Goal: Task Accomplishment & Management: Manage account settings

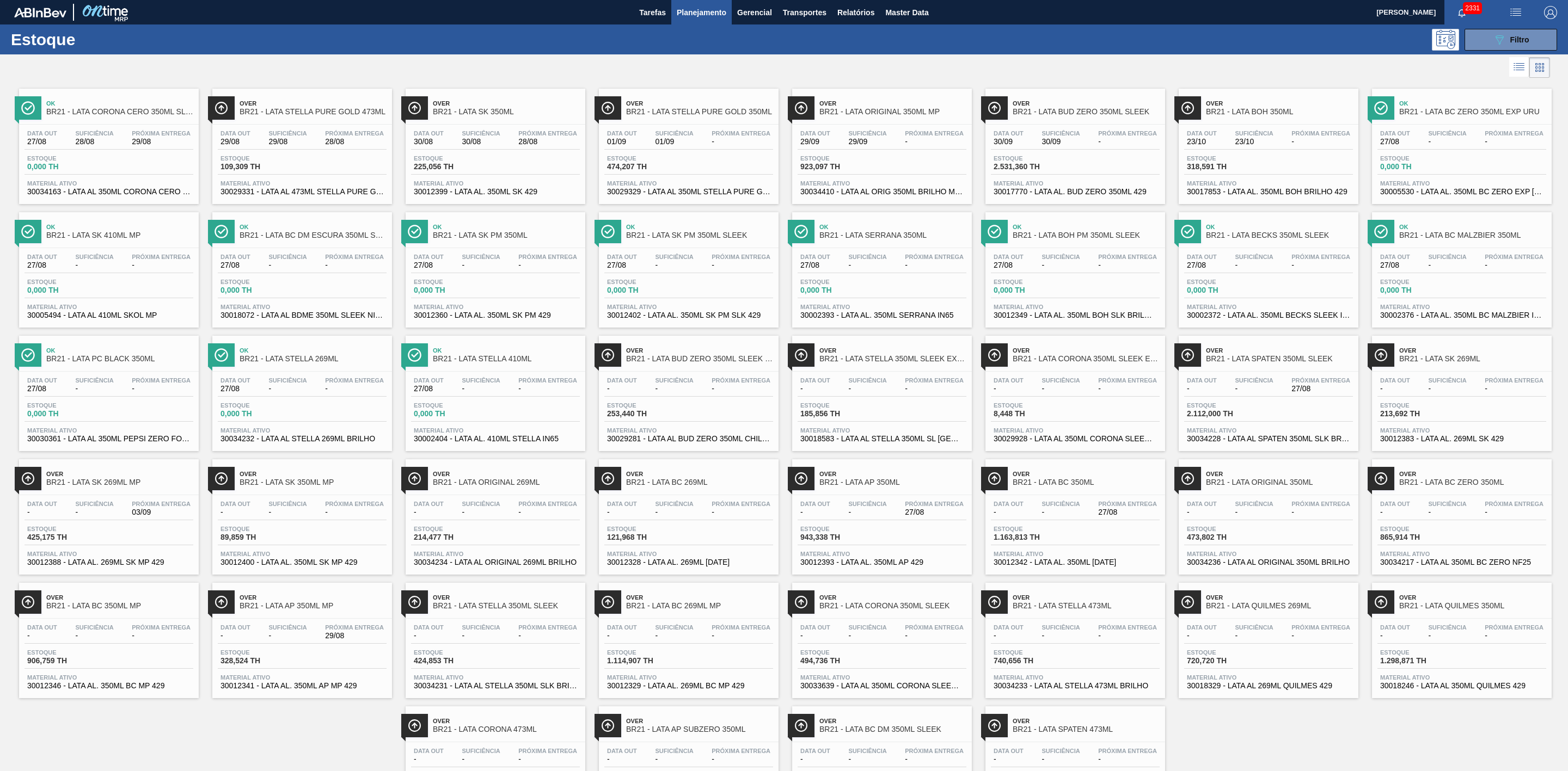
click at [1045, 65] on div at bounding box center [774, 68] width 1550 height 26
click at [335, 514] on span "BR21 - LATA AP 350ML MP" at bounding box center [313, 606] width 147 height 8
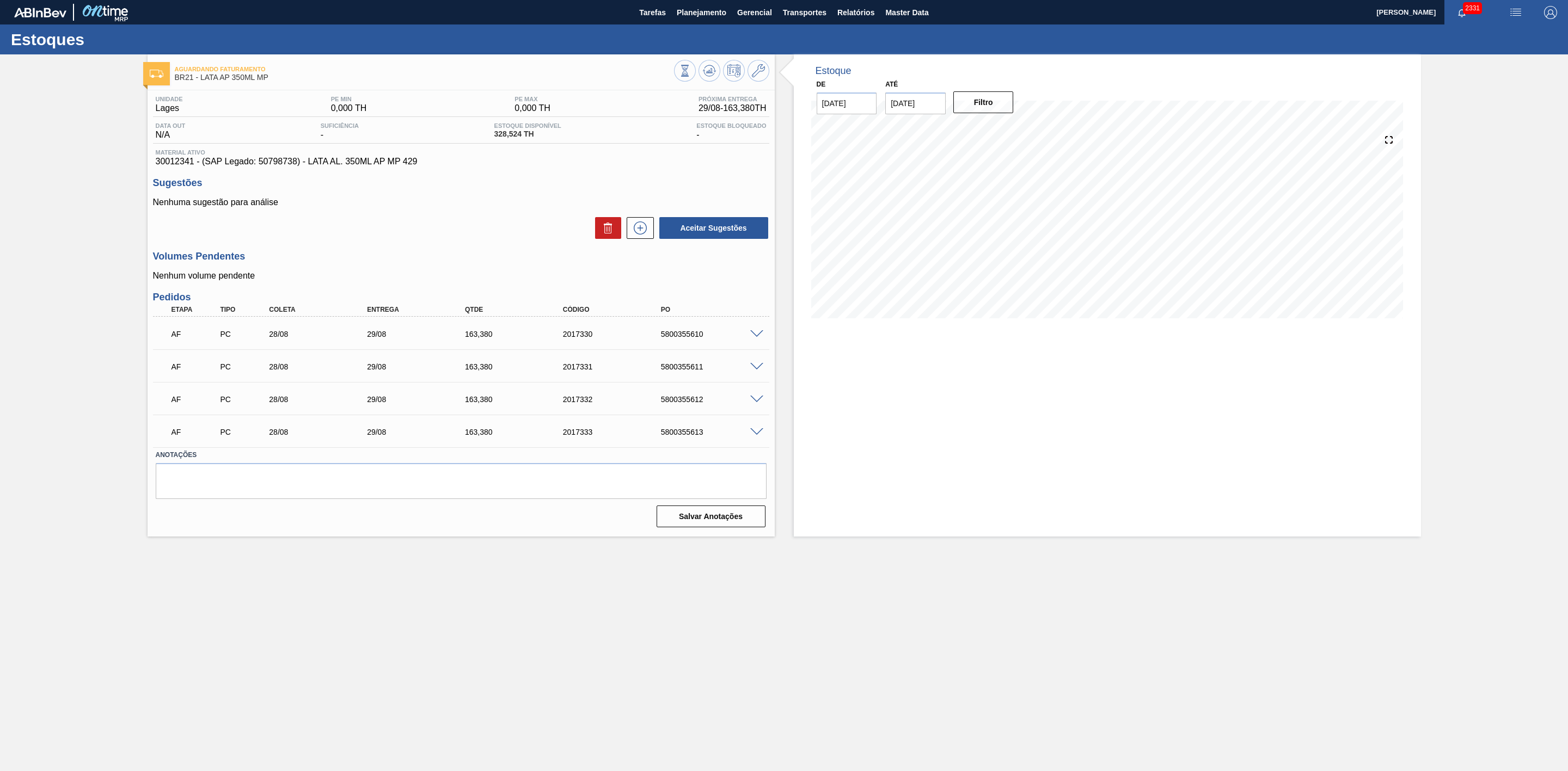
click at [757, 336] on span at bounding box center [756, 334] width 13 height 8
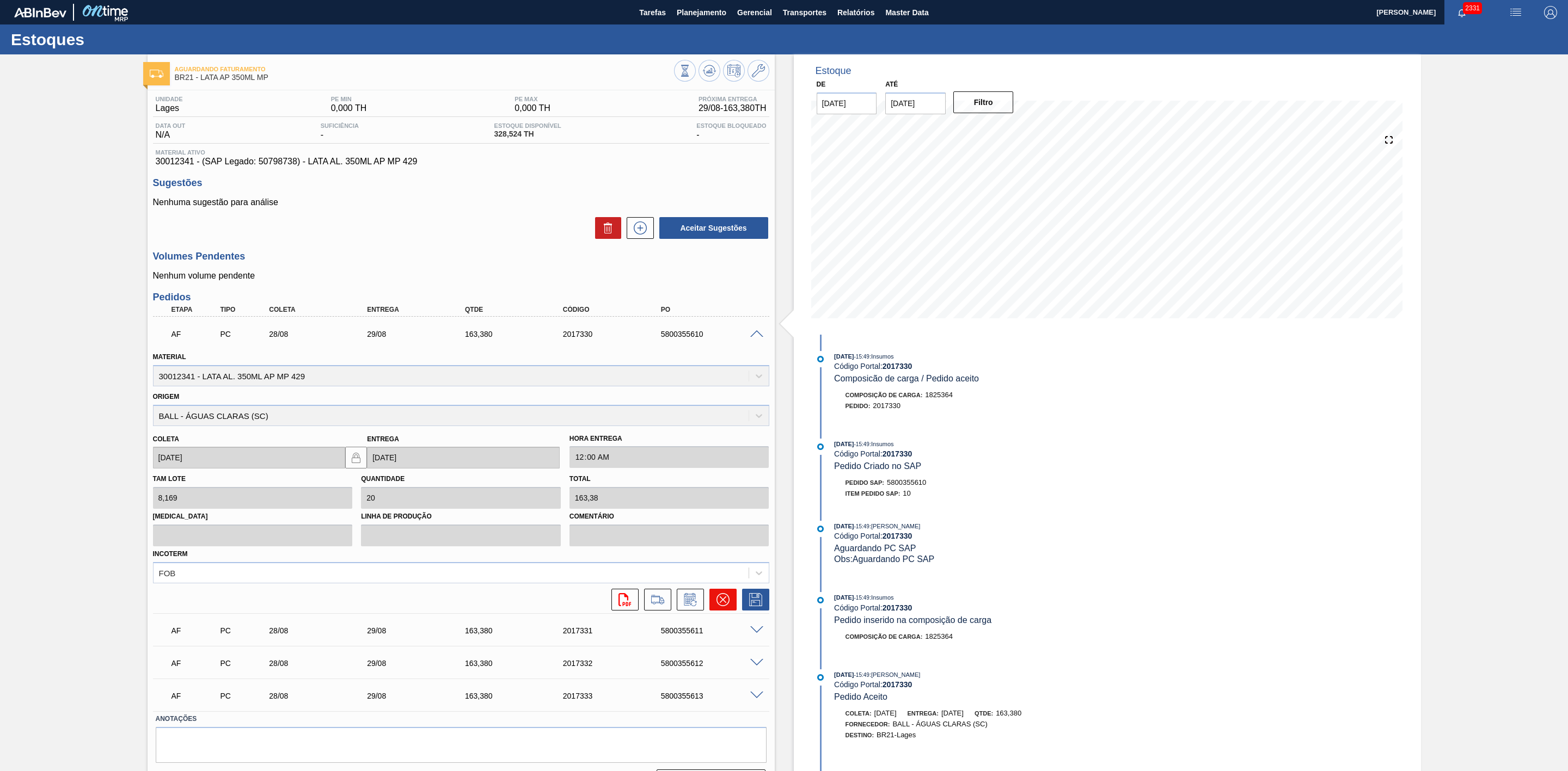
click at [726, 514] on icon at bounding box center [723, 599] width 13 height 13
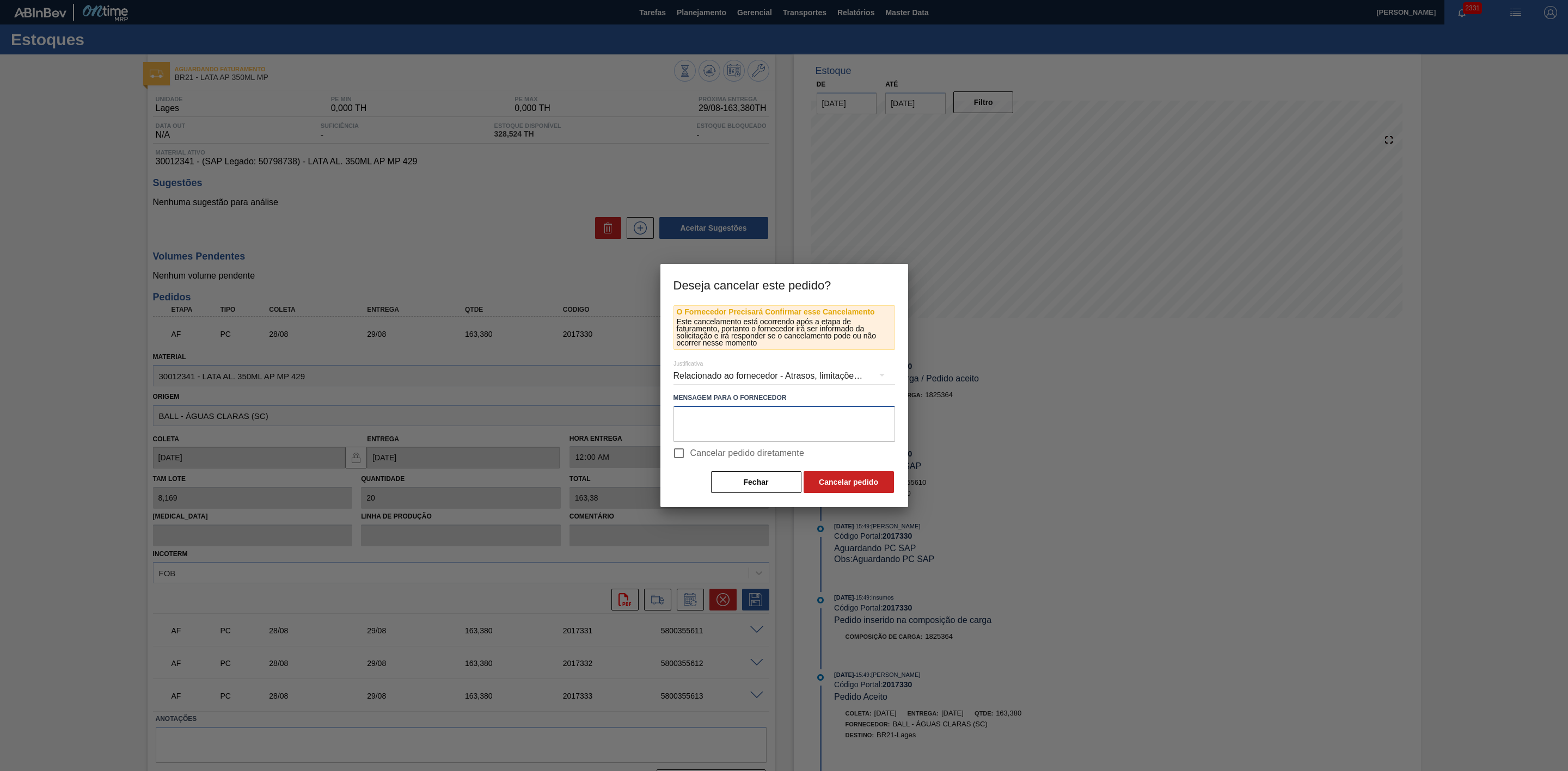
click at [747, 413] on textarea at bounding box center [784, 424] width 221 height 36
click at [680, 418] on textarea "Problemas com líquido" at bounding box center [784, 424] width 221 height 36
drag, startPoint x: 863, startPoint y: 425, endPoint x: 676, endPoint y: 418, distance: 187.1
click at [676, 418] on textarea "Redução de programação - Problemas com líquido" at bounding box center [784, 424] width 221 height 36
type textarea "Redução de programação - Problemas com líquido"
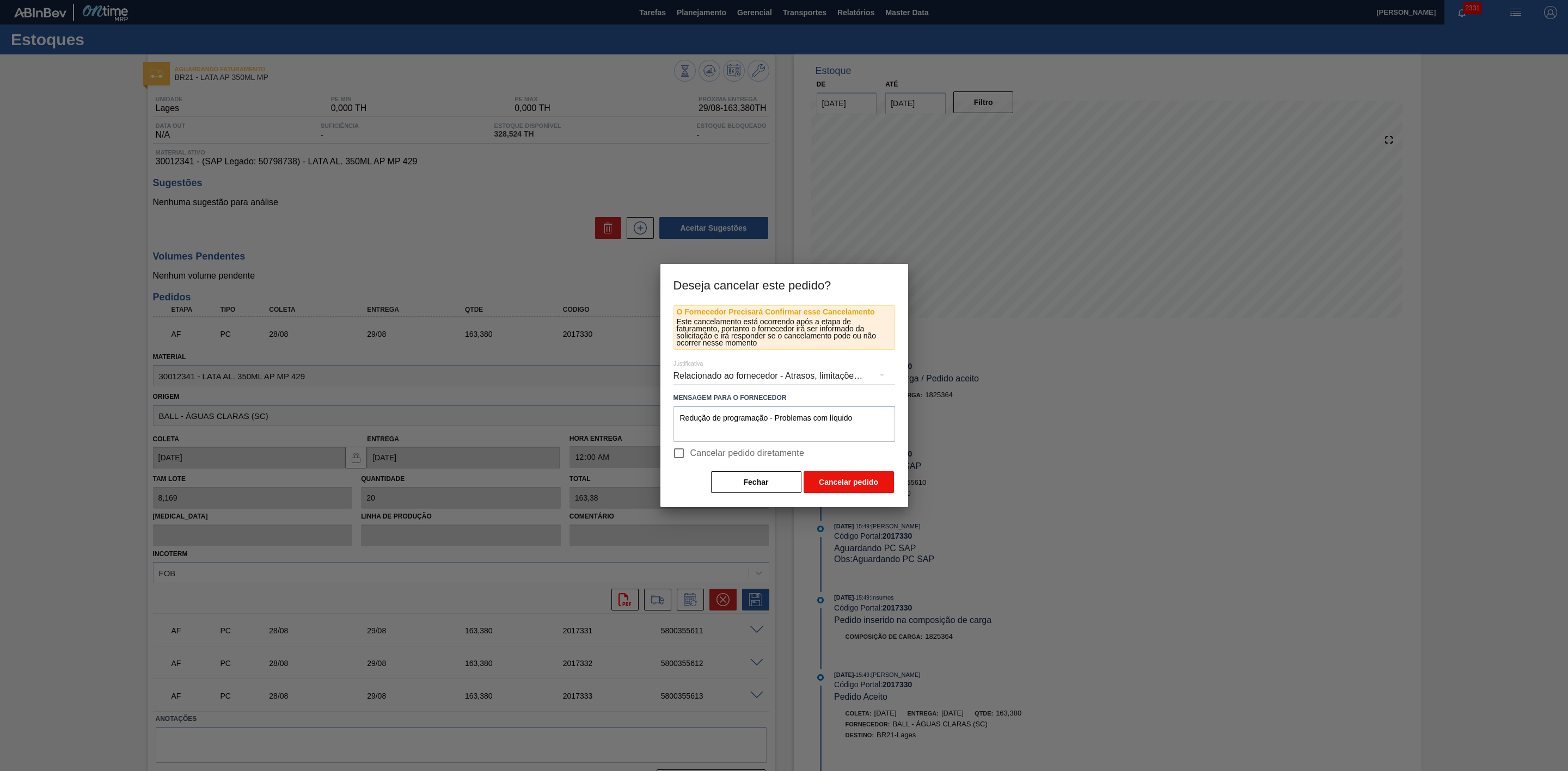
click at [877, 482] on button "Cancelar pedido" at bounding box center [849, 482] width 91 height 22
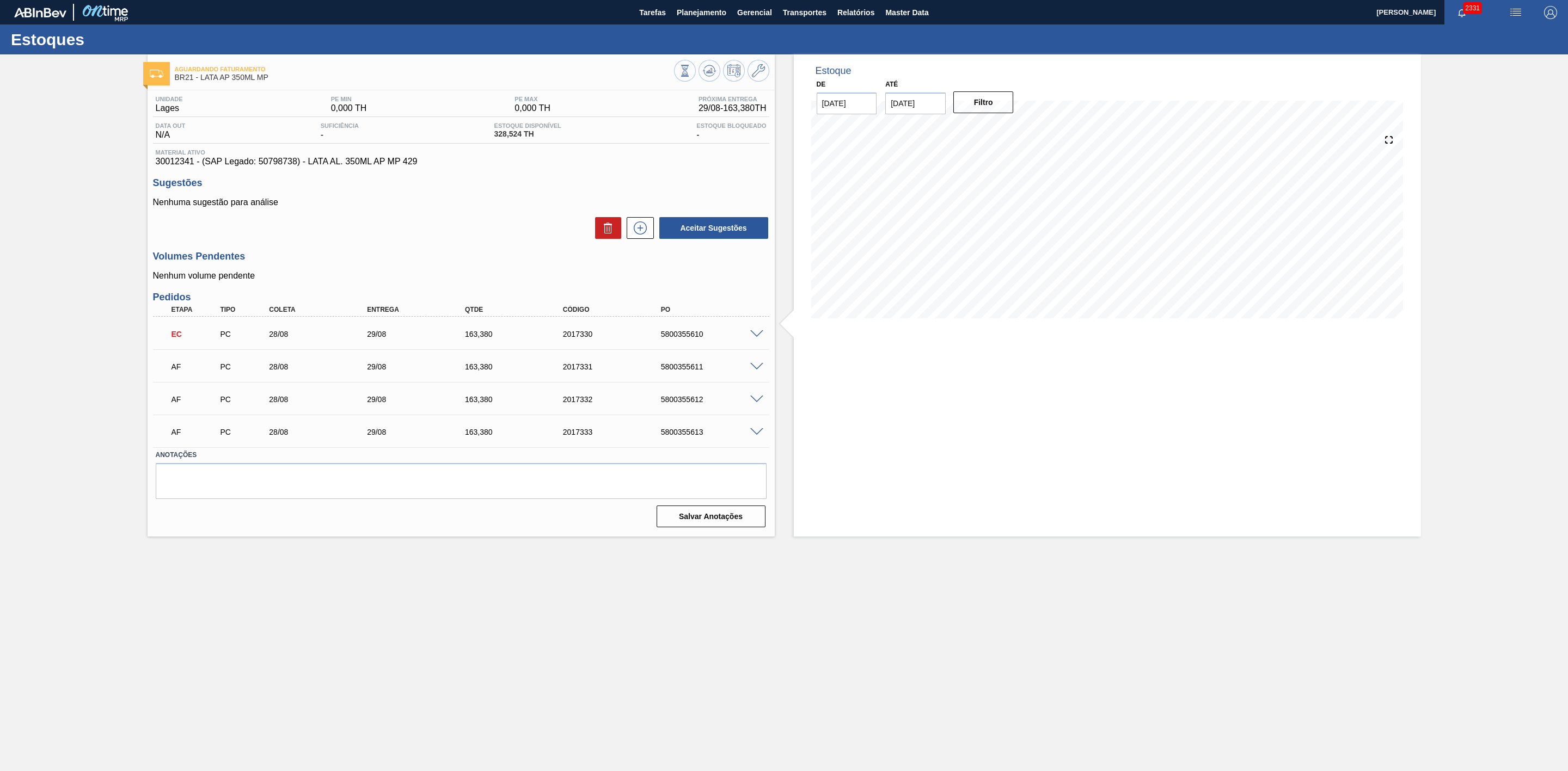
click at [754, 366] on span at bounding box center [756, 367] width 13 height 8
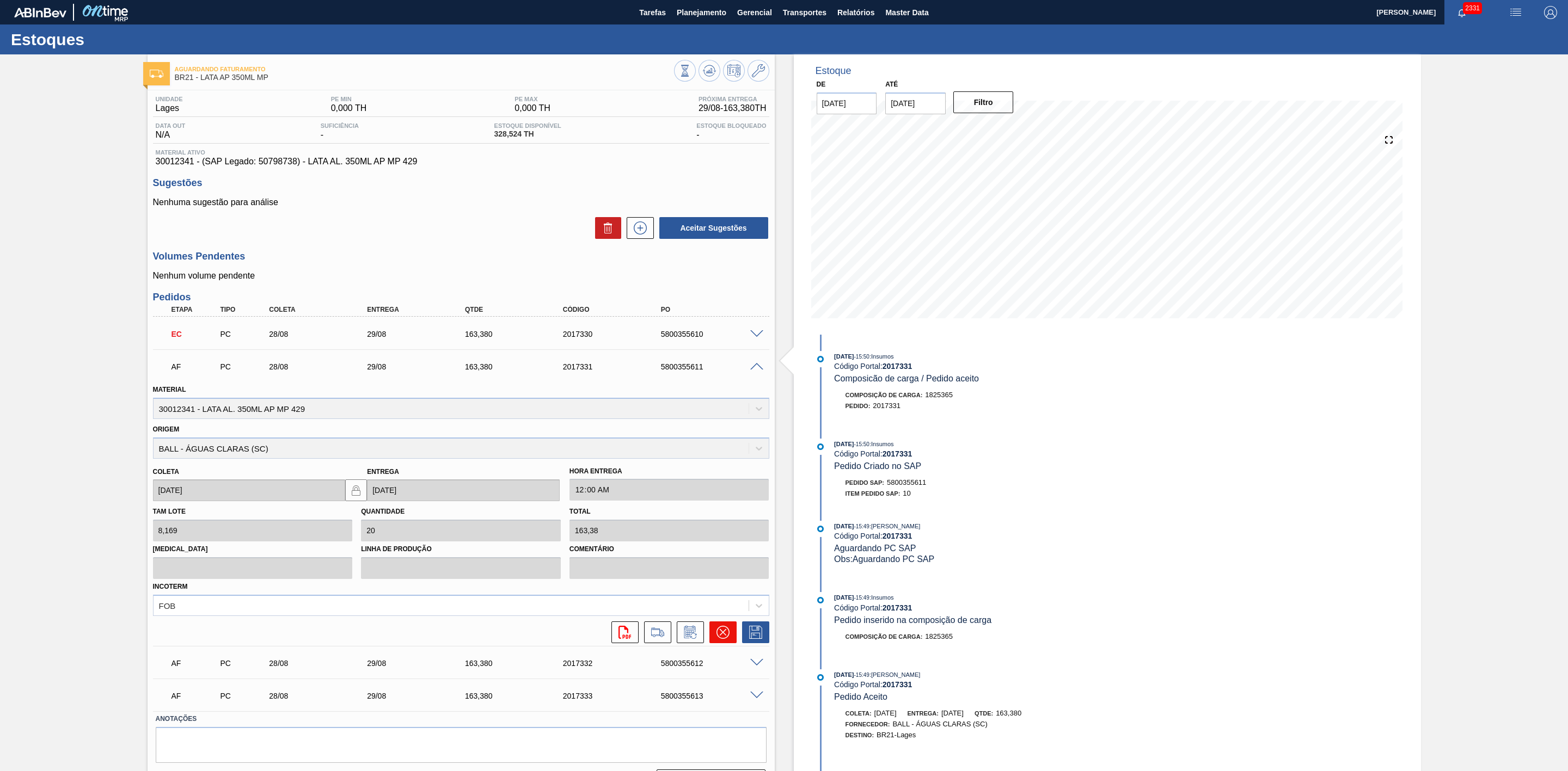
click at [729, 514] on button at bounding box center [722, 632] width 27 height 22
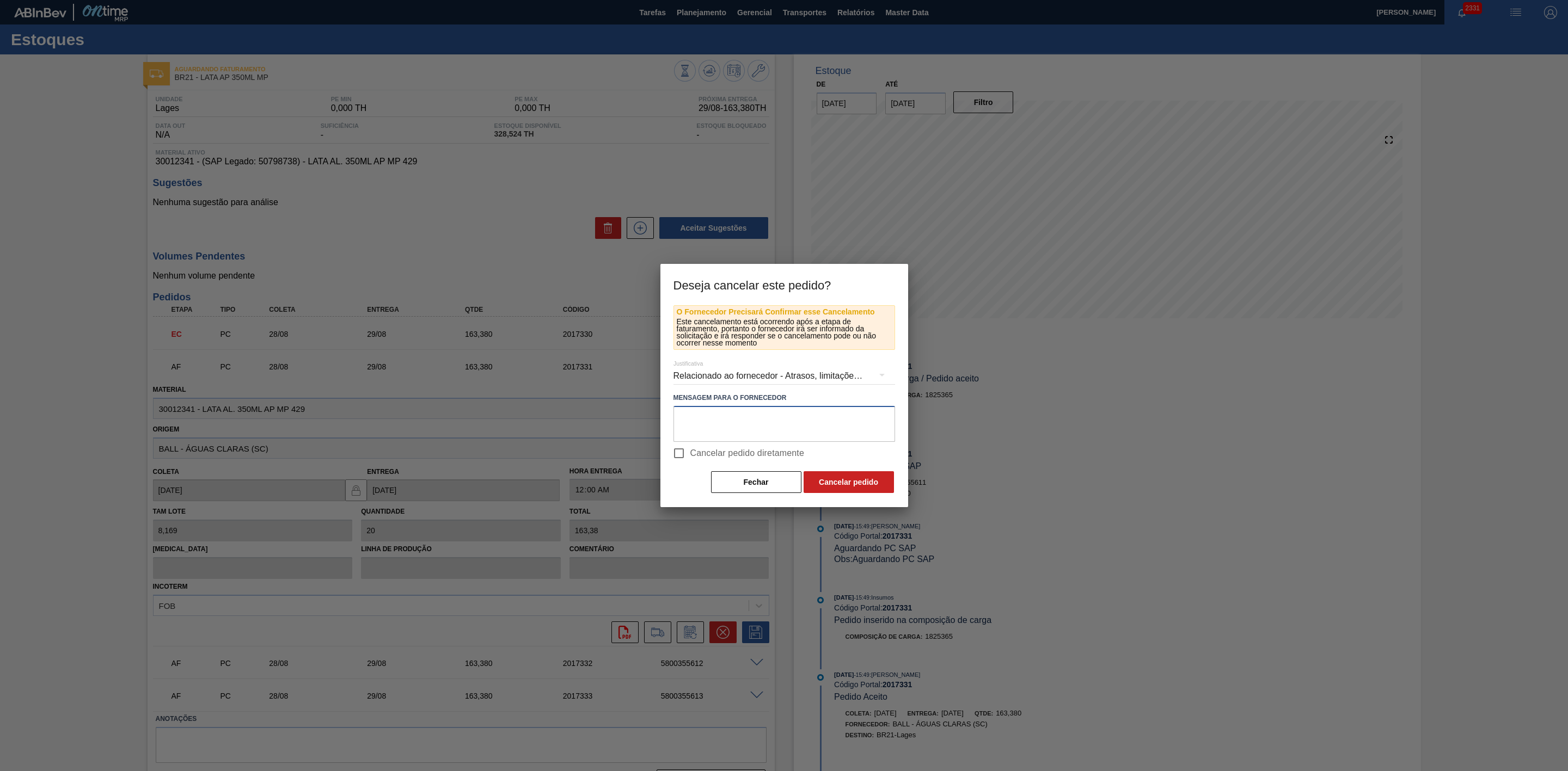
click at [724, 420] on textarea at bounding box center [784, 424] width 221 height 36
paste textarea "Redução de programação - Problemas com líquido"
type textarea "Redução de programação - Problemas com líquido"
click at [846, 487] on button "Cancelar pedido" at bounding box center [849, 482] width 91 height 22
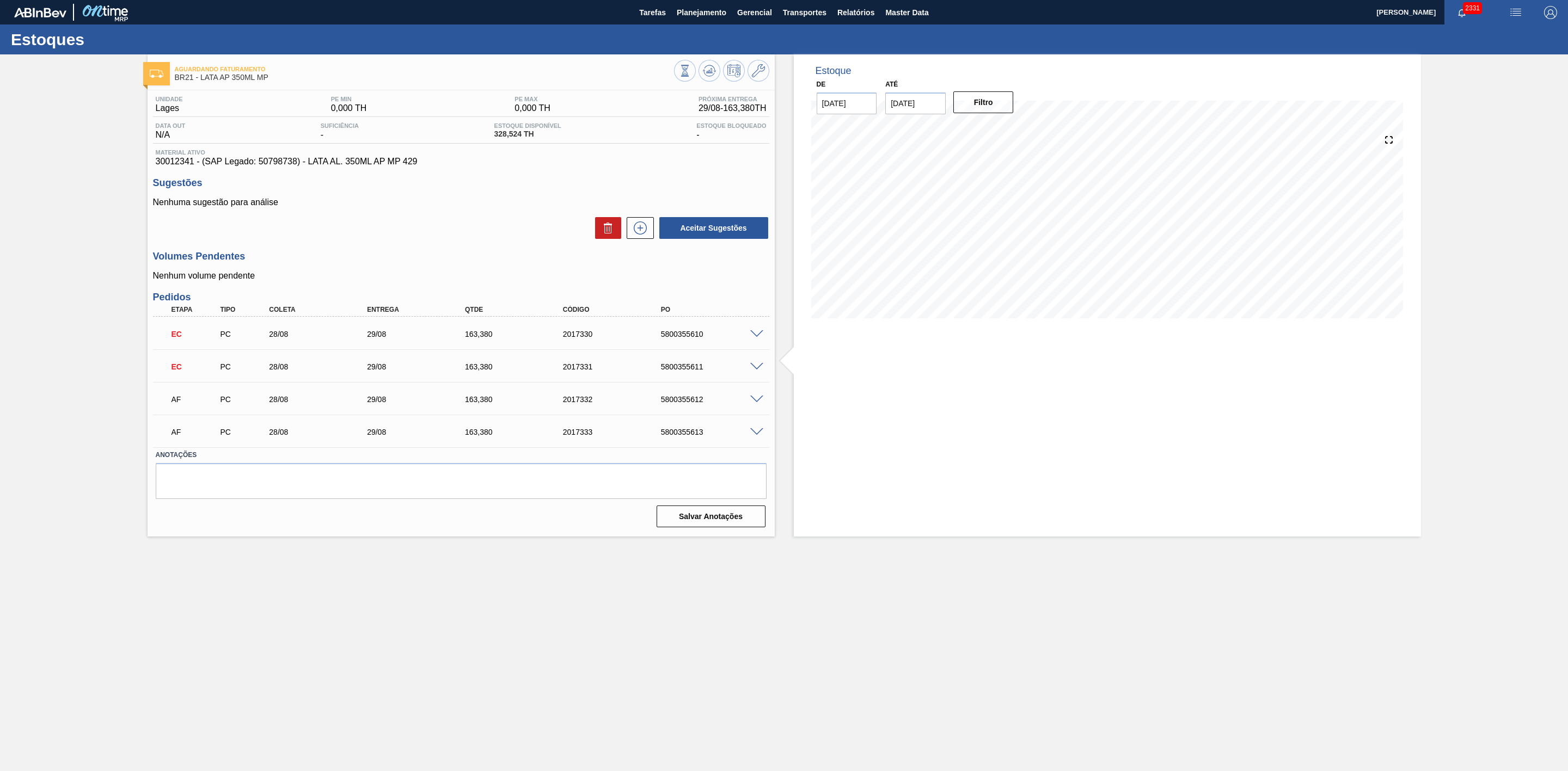
click at [757, 399] on span at bounding box center [756, 399] width 13 height 8
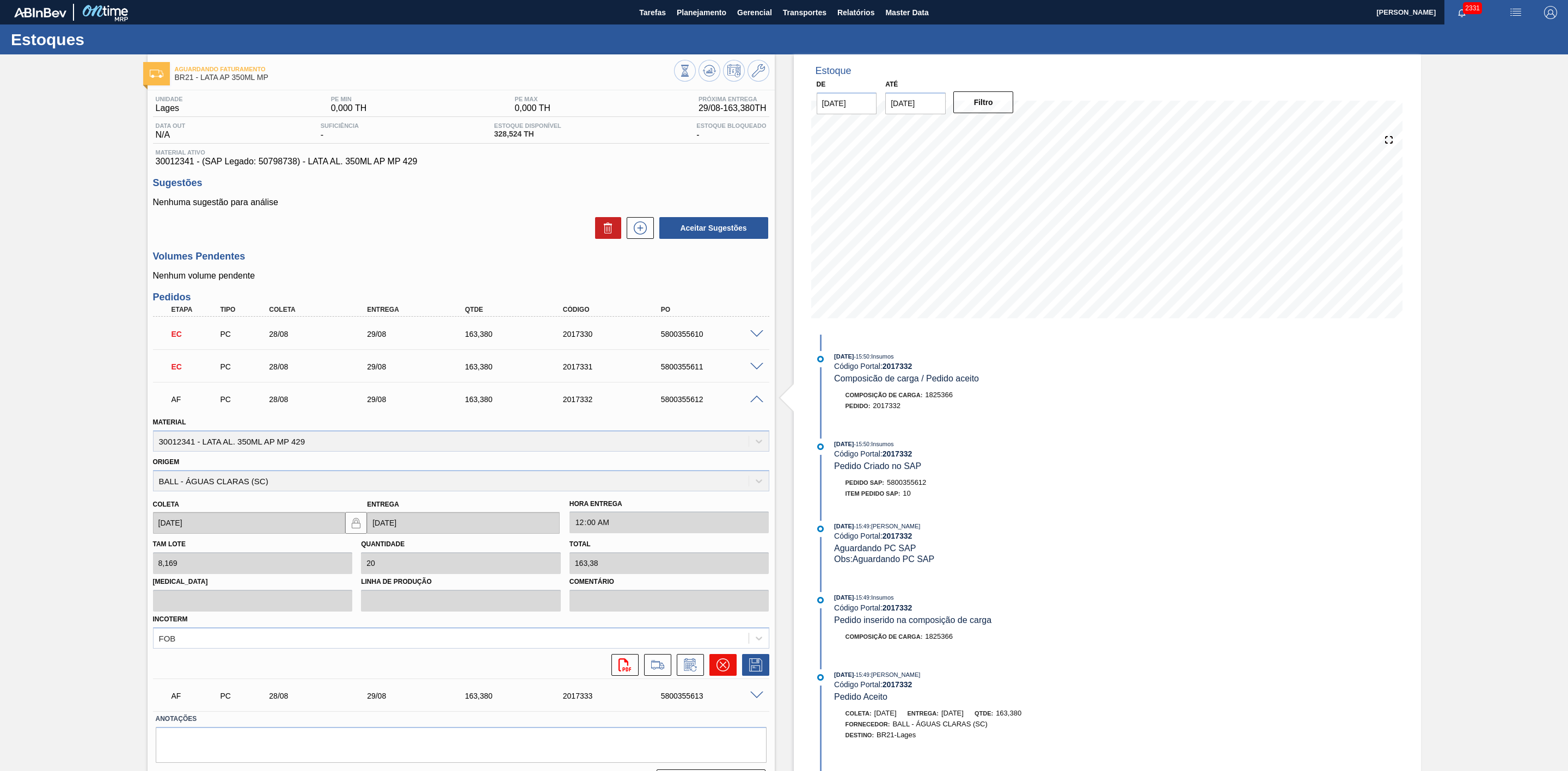
click at [724, 514] on icon at bounding box center [722, 664] width 13 height 13
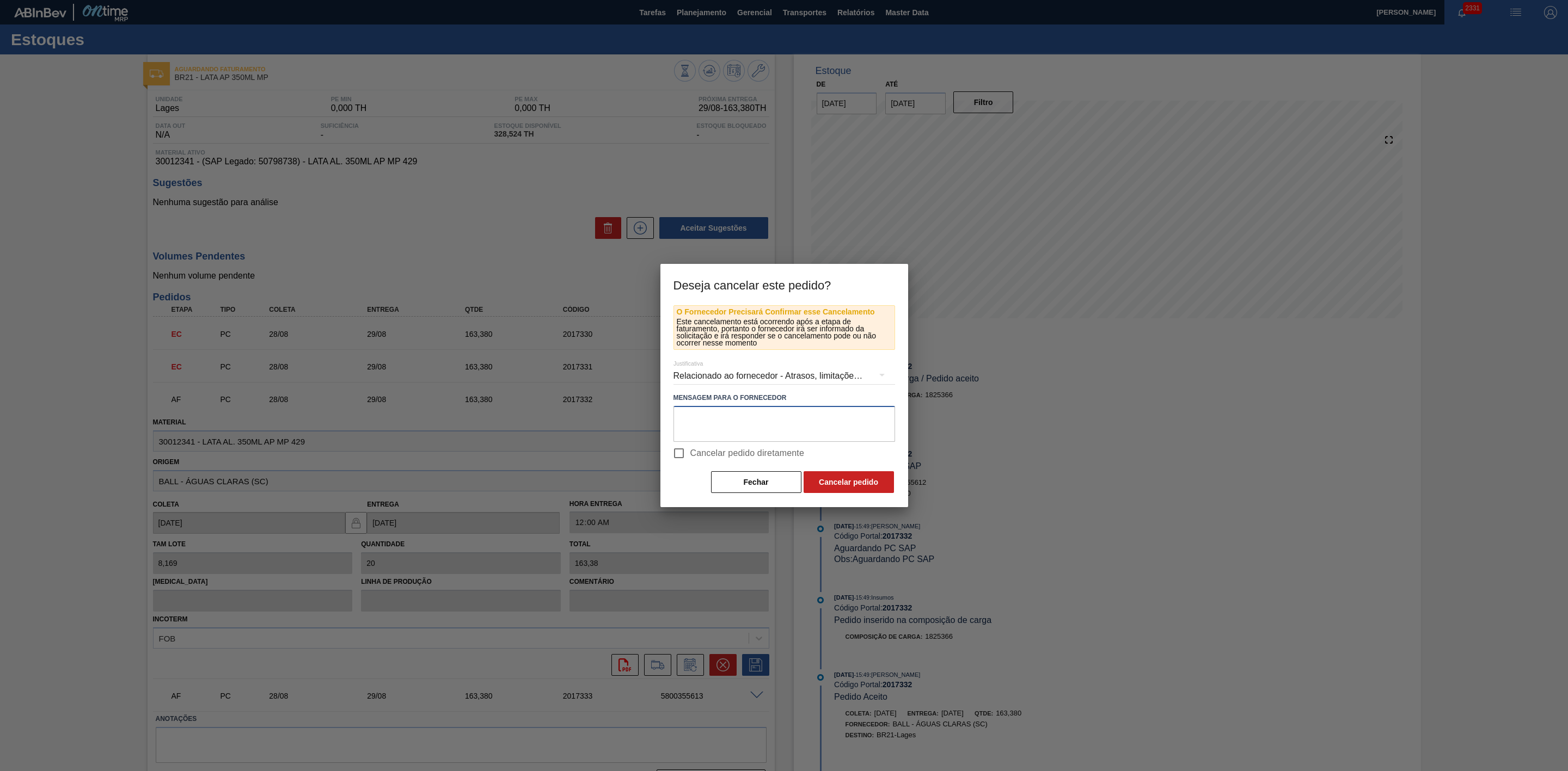
click at [831, 420] on textarea at bounding box center [784, 424] width 221 height 36
paste textarea "Redução de programação - Problemas com líquido"
type textarea "Redução de programação - Problemas com líquido"
click at [868, 485] on button "Cancelar pedido" at bounding box center [849, 482] width 91 height 22
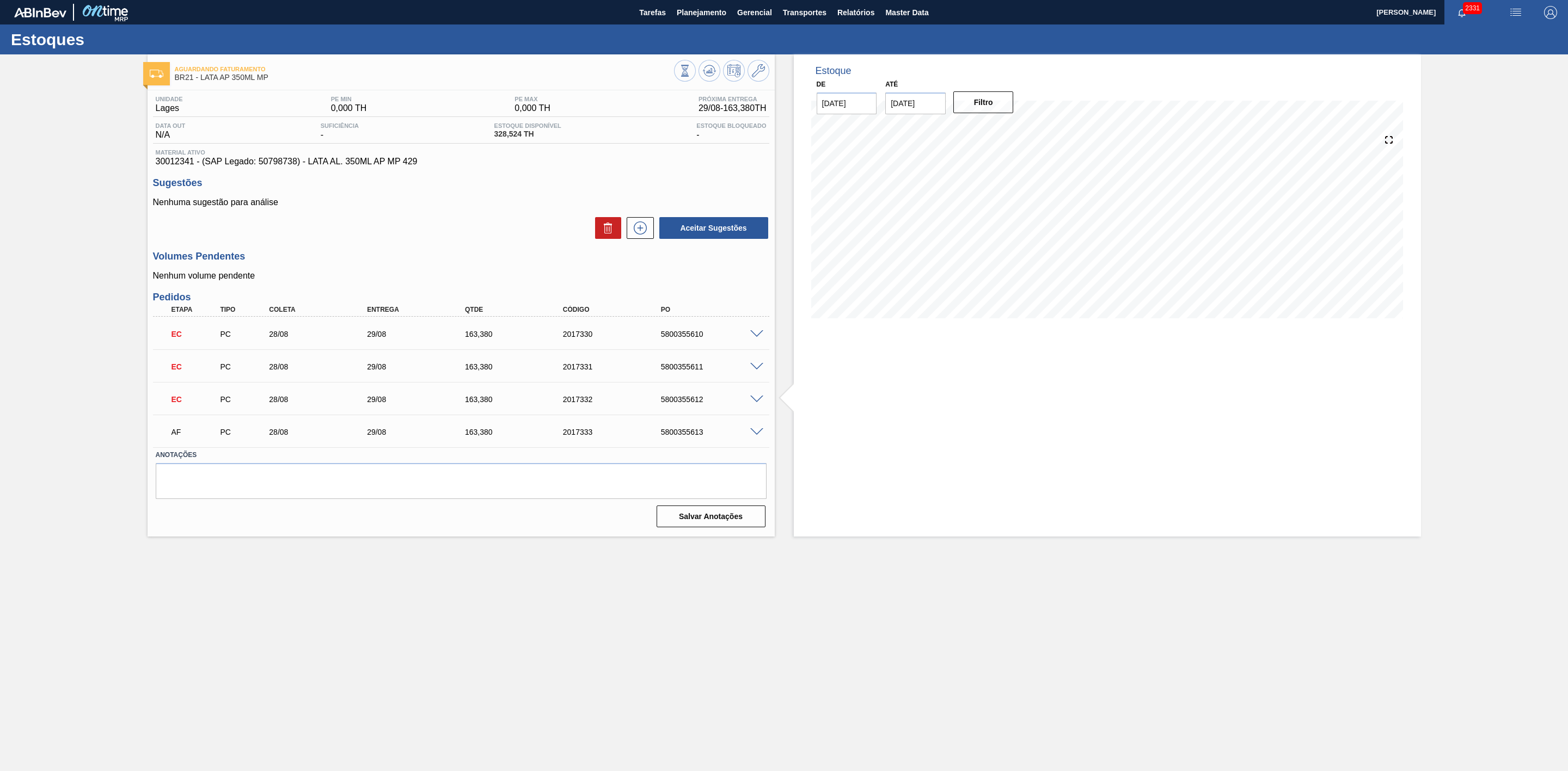
click at [757, 436] on span at bounding box center [756, 432] width 13 height 8
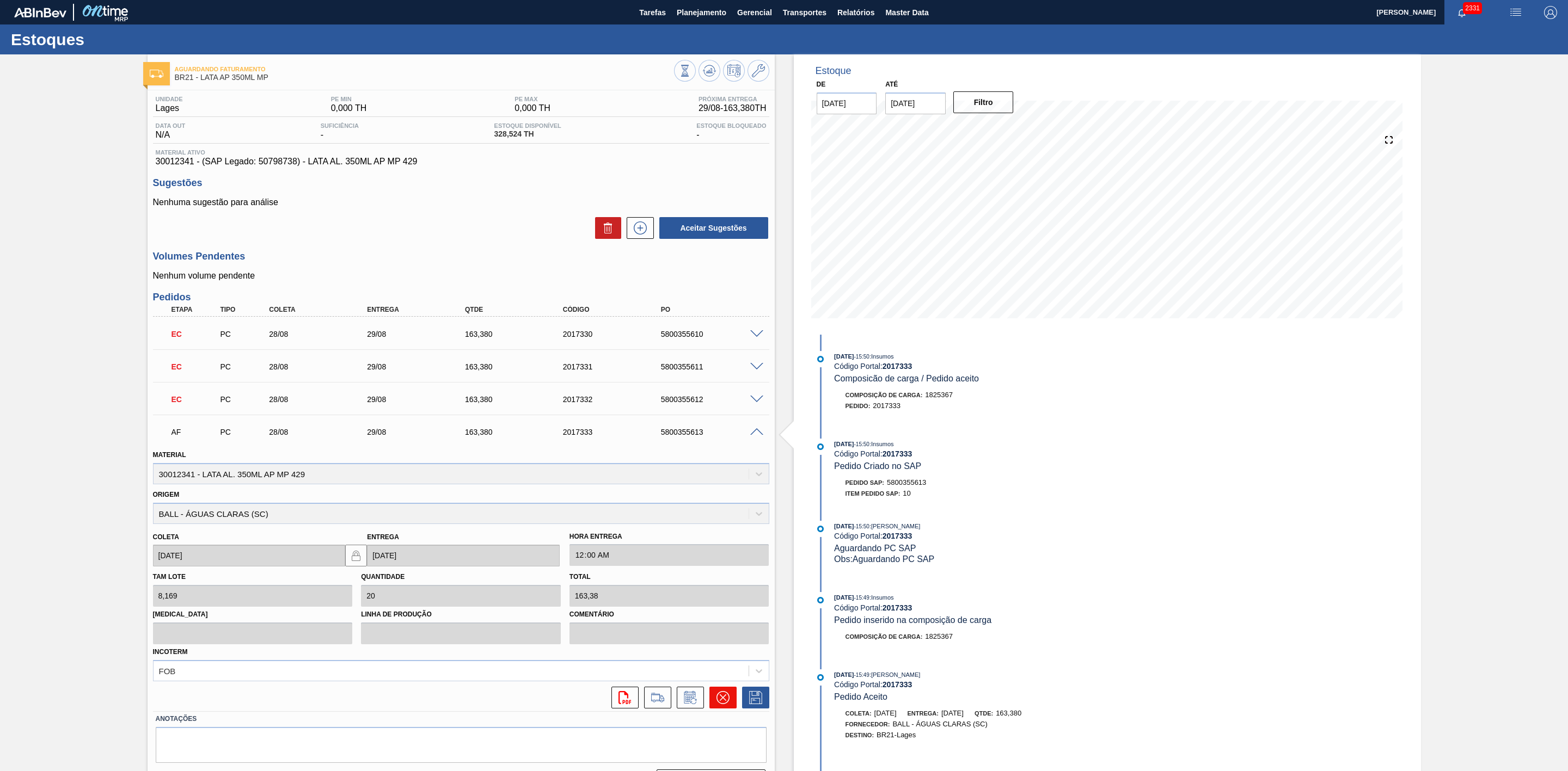
click at [722, 514] on icon at bounding box center [723, 697] width 13 height 13
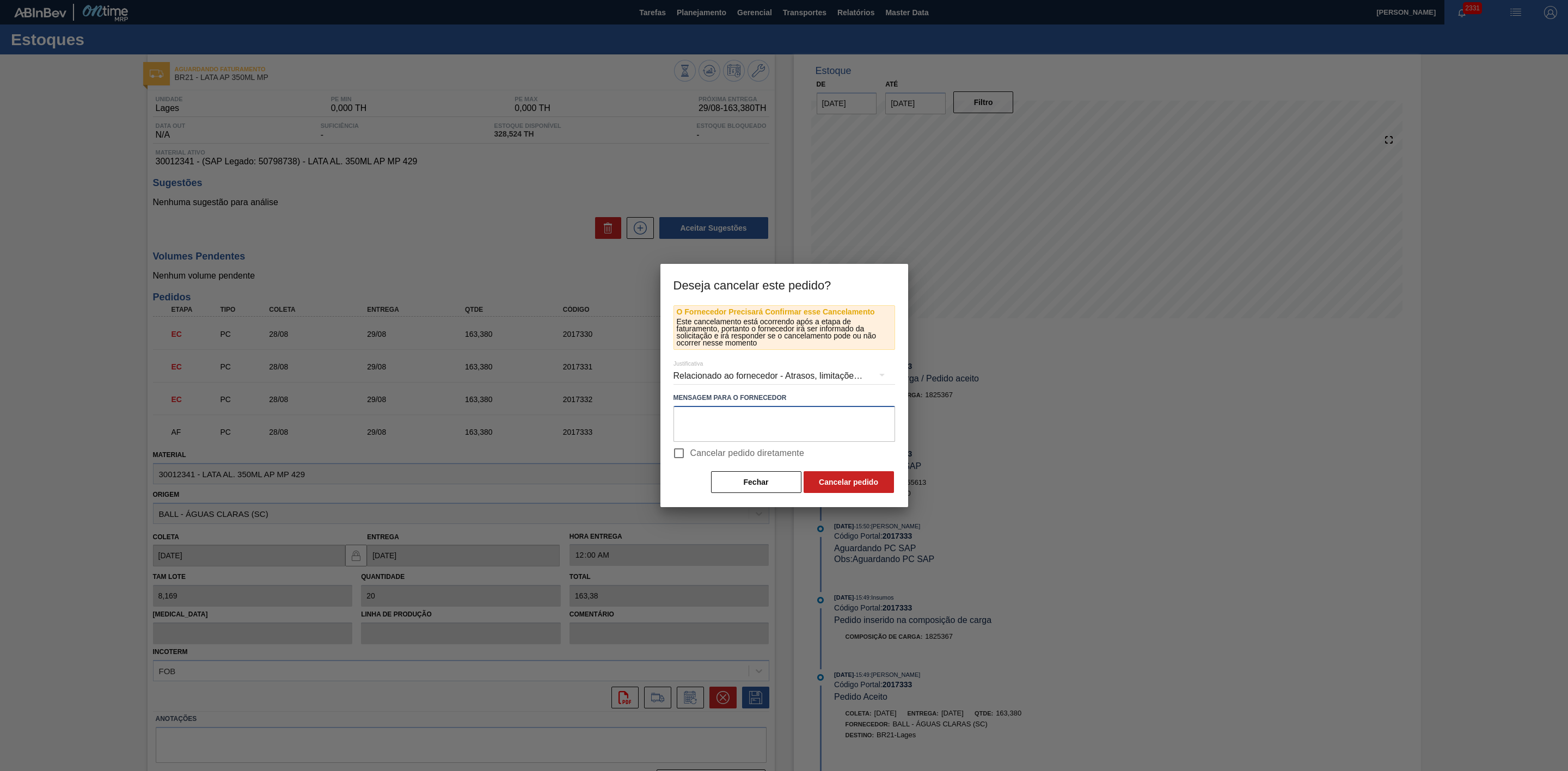
click at [720, 423] on textarea at bounding box center [784, 424] width 221 height 36
paste textarea "Redução de programação - Problemas com líquido"
type textarea "Redução de programação - Problemas com líquido"
click at [841, 479] on button "Cancelar pedido" at bounding box center [849, 482] width 91 height 22
